Goal: Navigation & Orientation: Find specific page/section

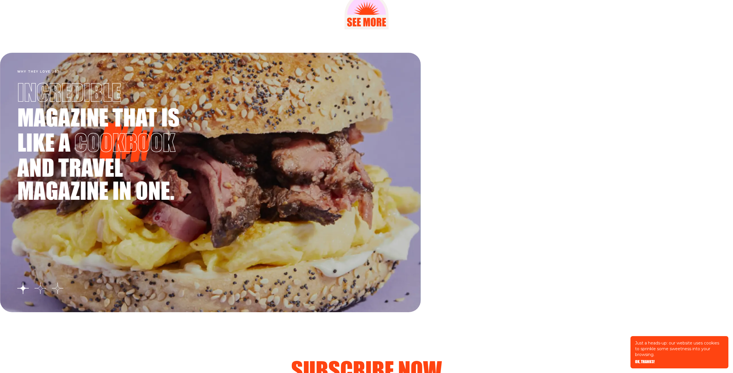
scroll to position [1031, 0]
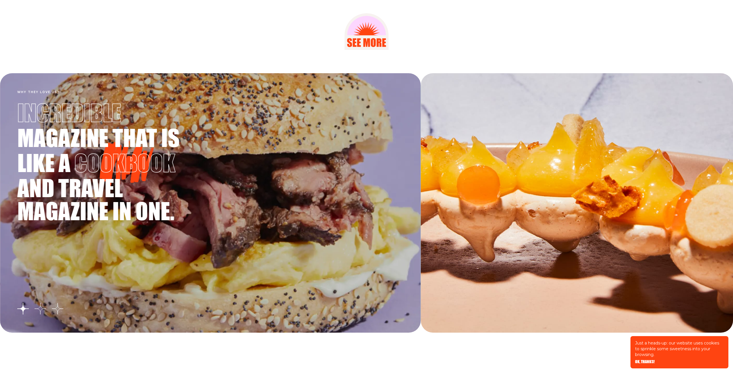
click at [41, 311] on button "Go to slide 2" at bounding box center [41, 309] width 12 height 12
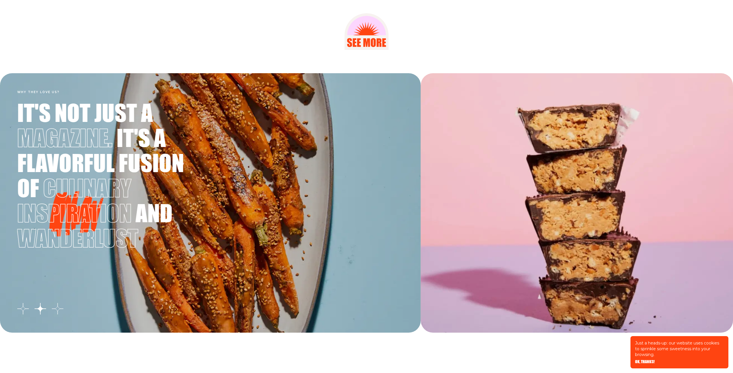
click at [57, 310] on button "Go to slide 3" at bounding box center [58, 309] width 12 height 12
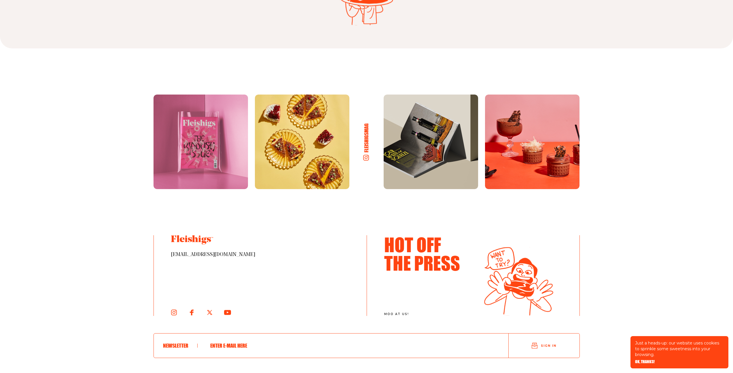
scroll to position [3158, 0]
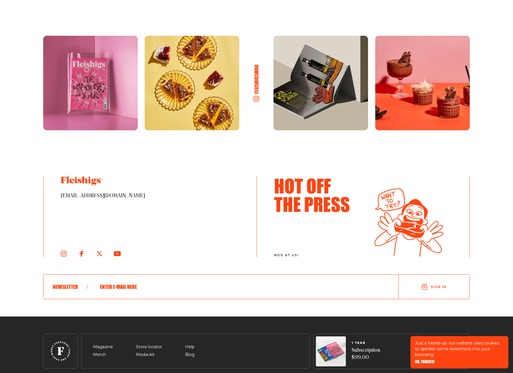
scroll to position [3107, 0]
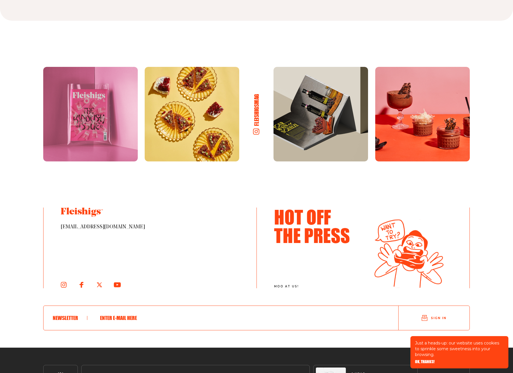
click at [255, 107] on h6 "fleishigsmag" at bounding box center [256, 110] width 7 height 32
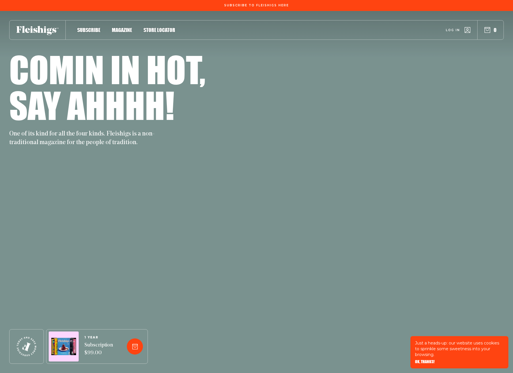
scroll to position [3096, 0]
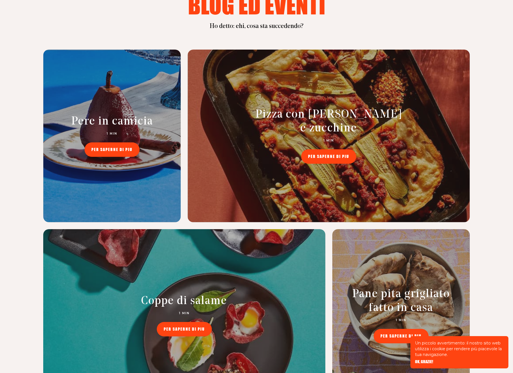
scroll to position [2445, 0]
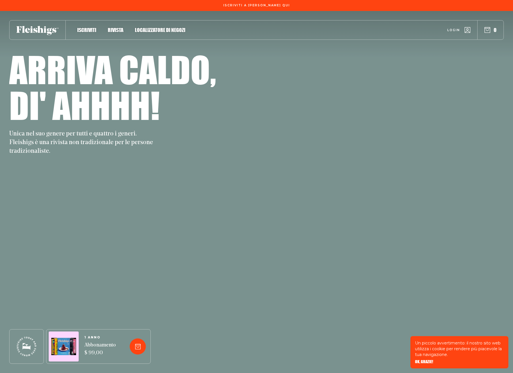
scroll to position [2445, 0]
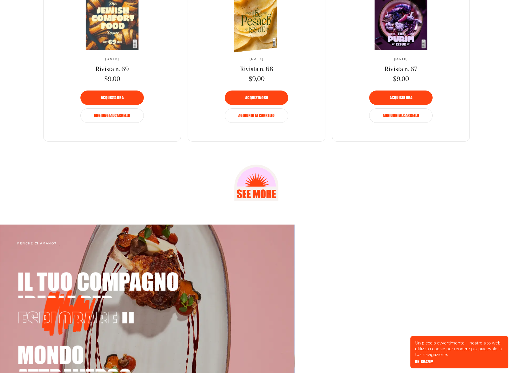
scroll to position [894, 0]
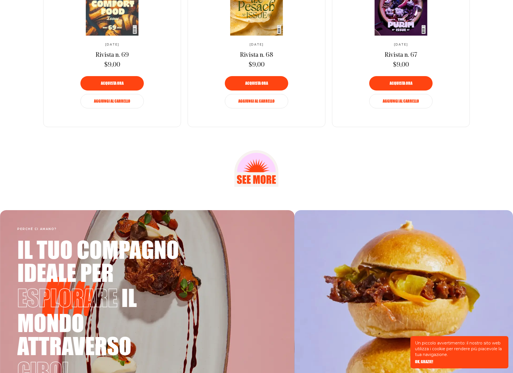
click at [258, 169] on icon at bounding box center [256, 172] width 34 height 34
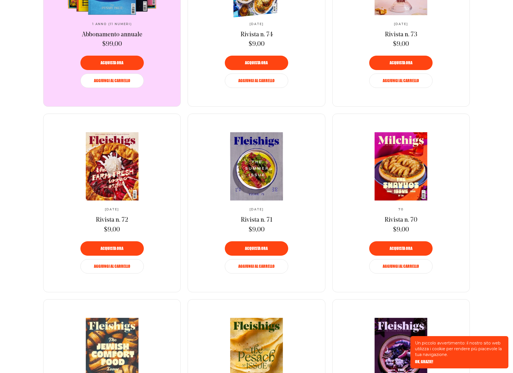
scroll to position [514, 0]
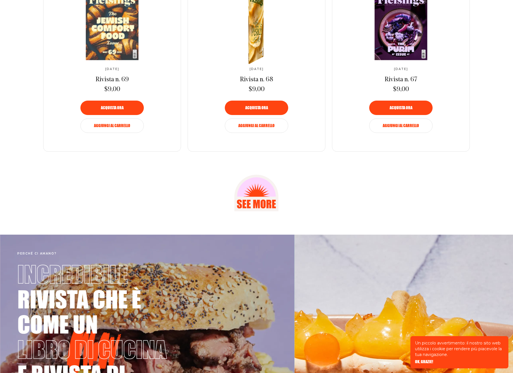
scroll to position [756, 0]
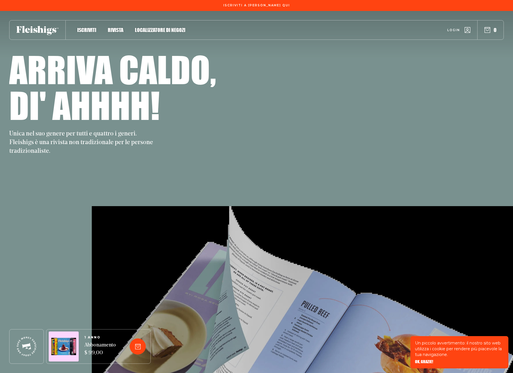
scroll to position [804, 0]
